Goal: Find specific page/section: Find specific page/section

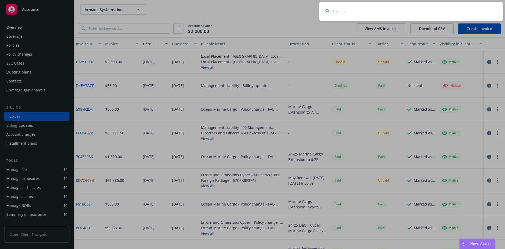
click at [396, 15] on input at bounding box center [411, 11] width 184 height 19
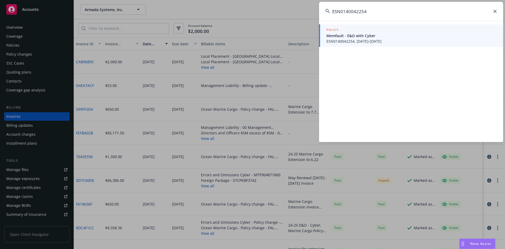
type input "ESN0140042254"
click at [375, 37] on span "Memfault - E&O with Cyber" at bounding box center [411, 36] width 170 height 6
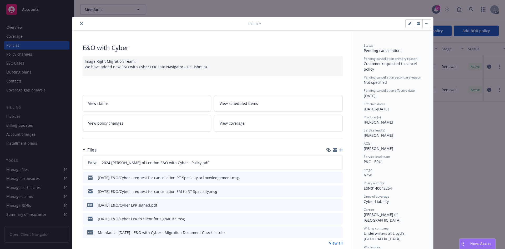
click at [81, 23] on icon "close" at bounding box center [81, 23] width 3 height 3
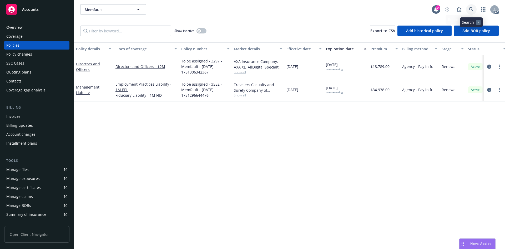
click at [472, 9] on icon at bounding box center [471, 9] width 4 height 4
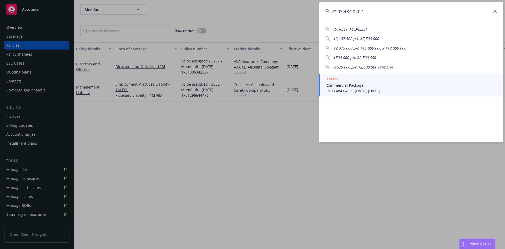
type input "P103.484.040.1"
click at [424, 79] on div "POLICY" at bounding box center [411, 80] width 170 height 6
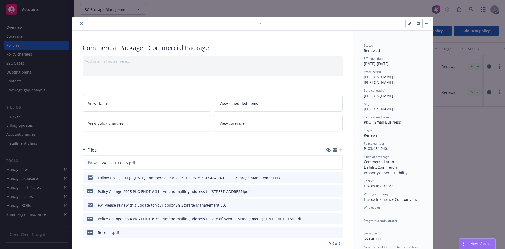
click at [80, 25] on icon "close" at bounding box center [81, 23] width 3 height 3
